Goal: Information Seeking & Learning: Learn about a topic

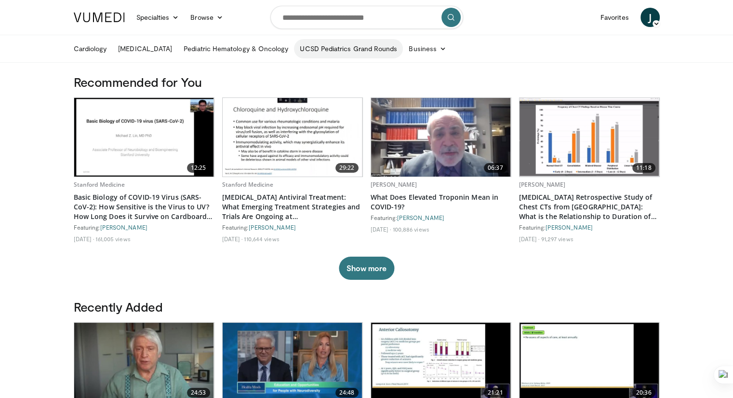
click at [361, 50] on link "UCSD Pediatrics Grand Rounds" at bounding box center [348, 48] width 109 height 19
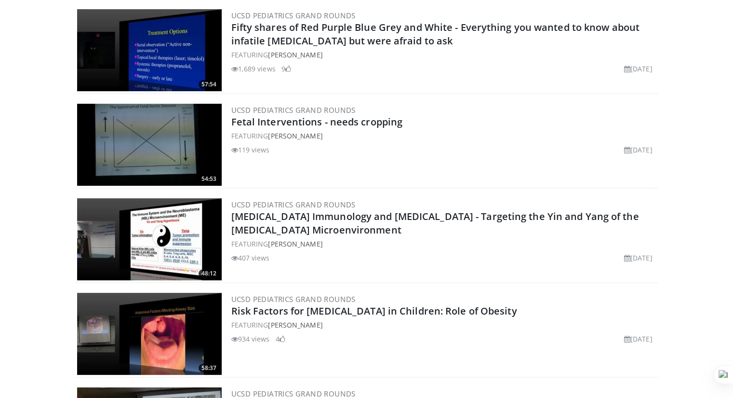
scroll to position [231, 0]
